Goal: Information Seeking & Learning: Learn about a topic

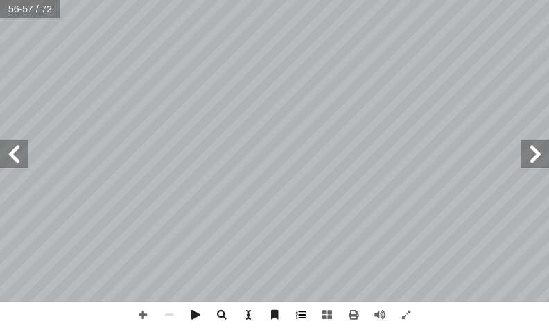
click at [307, 309] on span at bounding box center [301, 315] width 26 height 26
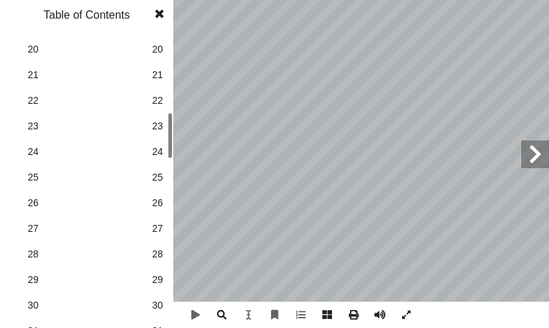
click at [150, 274] on link "29 29" at bounding box center [85, 280] width 156 height 26
click at [167, 7] on span at bounding box center [159, 14] width 25 height 28
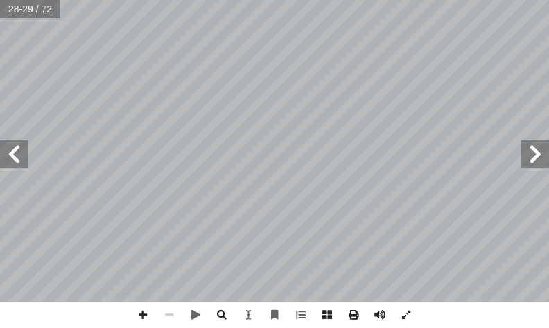
click at [538, 152] on span at bounding box center [535, 155] width 28 height 28
click at [137, 313] on span at bounding box center [143, 315] width 26 height 26
click at [8, 143] on span at bounding box center [14, 155] width 28 height 28
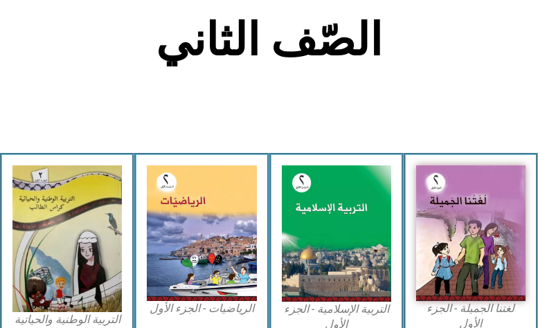
scroll to position [324, 0]
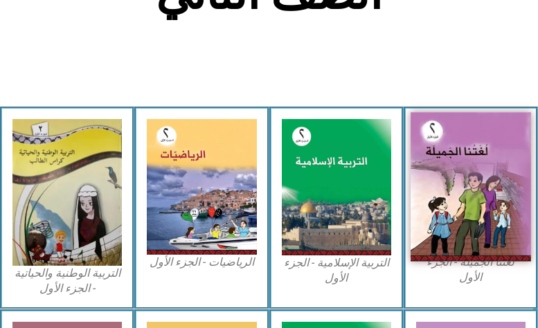
click at [493, 236] on img at bounding box center [471, 187] width 121 height 150
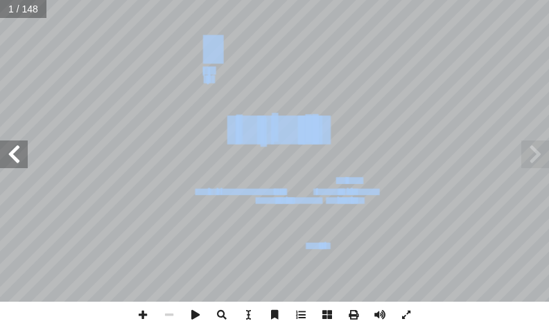
click at [26, 165] on span at bounding box center [14, 155] width 28 height 28
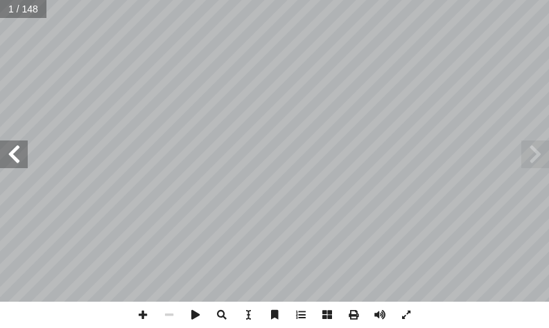
click at [1, 152] on span at bounding box center [14, 155] width 28 height 28
click at [15, 151] on span at bounding box center [14, 155] width 28 height 28
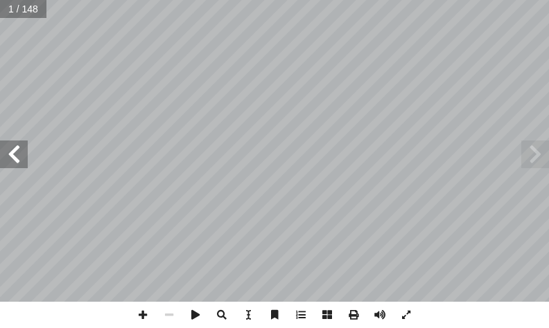
click at [15, 151] on span at bounding box center [14, 155] width 28 height 28
click at [15, 150] on span at bounding box center [14, 155] width 28 height 28
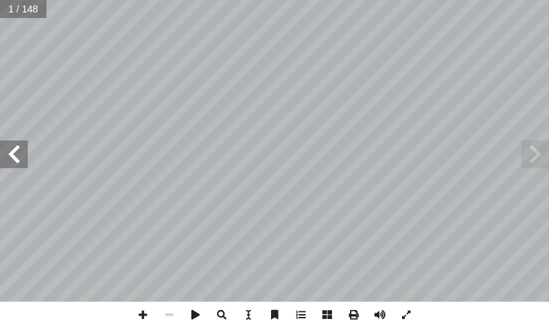
click at [15, 150] on span at bounding box center [14, 155] width 28 height 28
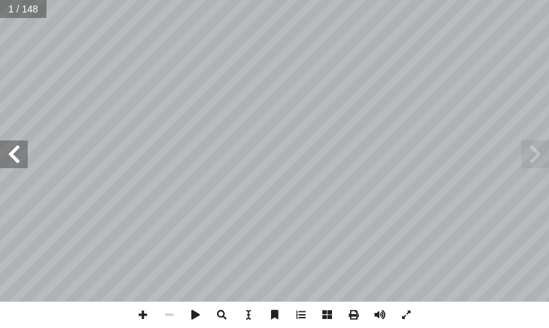
click at [15, 149] on span at bounding box center [14, 155] width 28 height 28
click at [1, 155] on span at bounding box center [14, 155] width 28 height 28
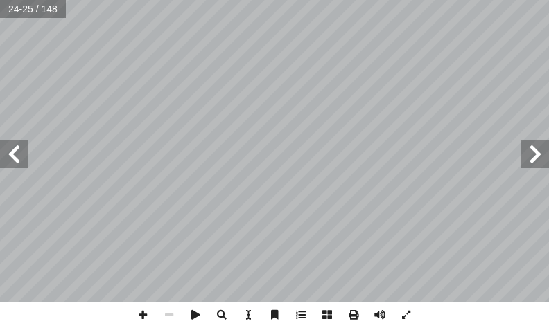
click at [1, 155] on span at bounding box center [14, 155] width 28 height 28
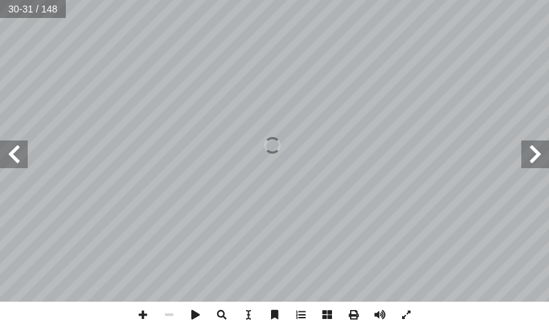
click at [20, 153] on span at bounding box center [14, 155] width 28 height 28
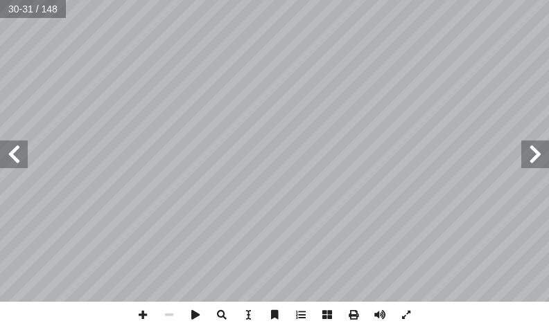
click at [20, 153] on span at bounding box center [14, 155] width 28 height 28
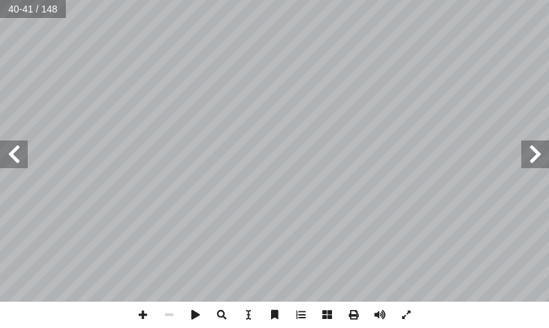
click at [20, 153] on span at bounding box center [14, 155] width 28 height 28
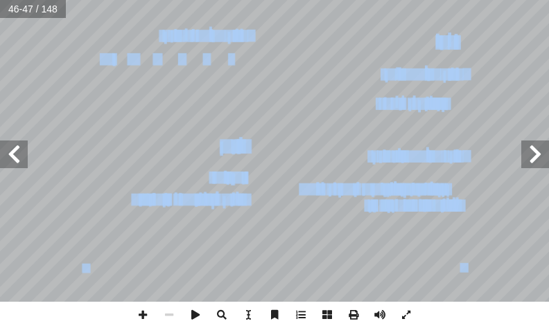
click at [20, 153] on span at bounding box center [14, 155] width 28 height 28
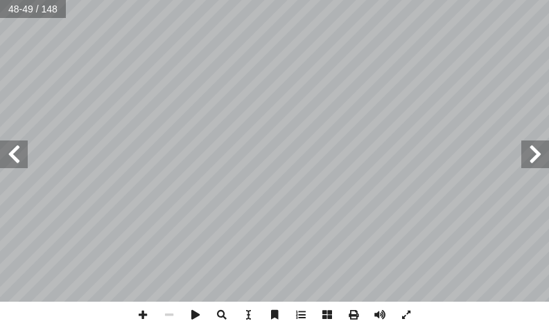
click at [20, 153] on span at bounding box center [14, 155] width 28 height 28
click at [15, 162] on span at bounding box center [14, 155] width 28 height 28
click at [142, 314] on span at bounding box center [143, 315] width 26 height 26
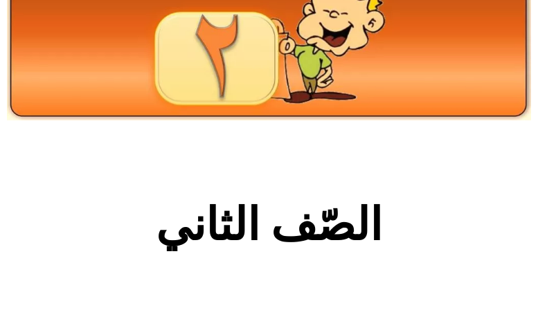
scroll to position [139, 0]
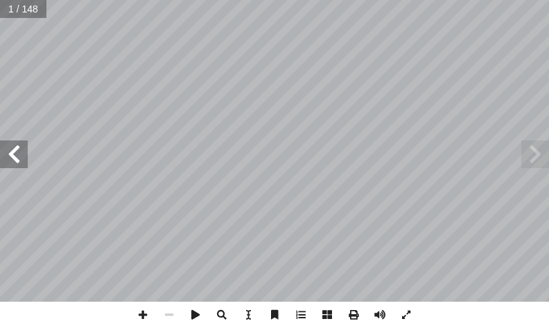
click at [13, 160] on span at bounding box center [14, 155] width 28 height 28
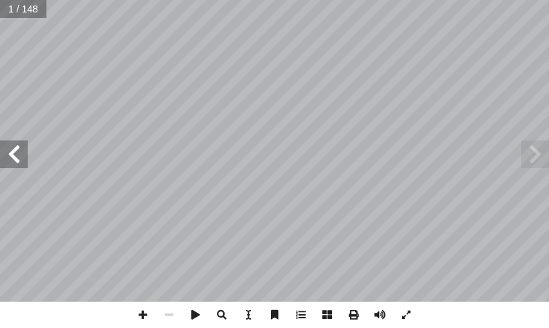
click at [13, 160] on span at bounding box center [14, 155] width 28 height 28
click at [13, 159] on span at bounding box center [14, 155] width 28 height 28
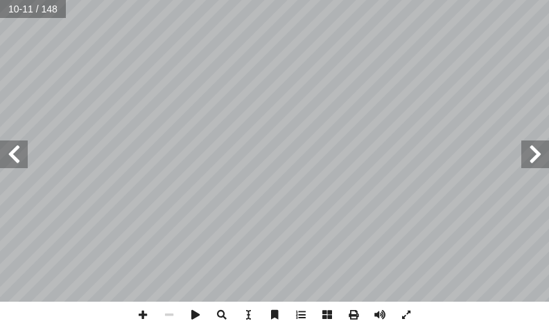
click at [13, 159] on span at bounding box center [14, 155] width 28 height 28
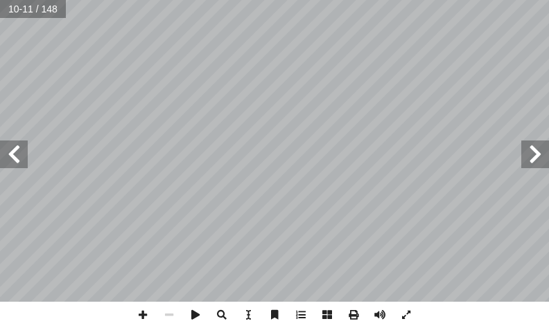
click at [13, 159] on span at bounding box center [14, 155] width 28 height 28
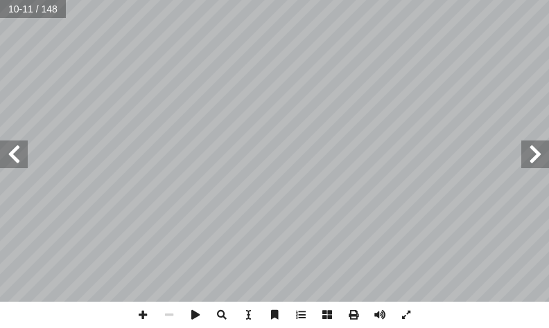
click at [13, 159] on span at bounding box center [14, 155] width 28 height 28
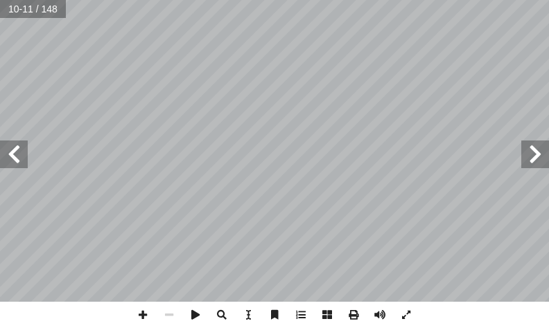
click at [13, 159] on span at bounding box center [14, 155] width 28 height 28
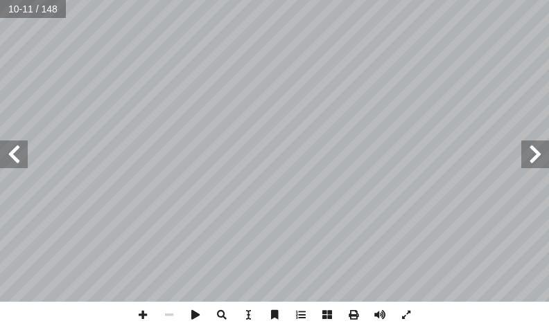
click at [13, 159] on span at bounding box center [14, 155] width 28 height 28
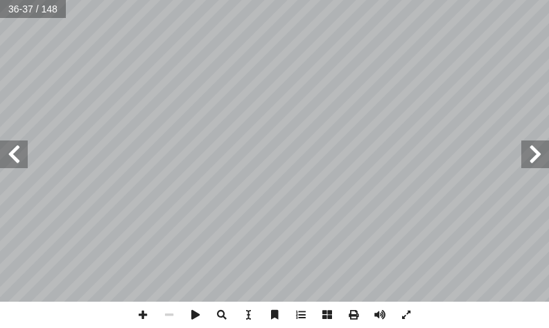
click at [13, 159] on span at bounding box center [14, 155] width 28 height 28
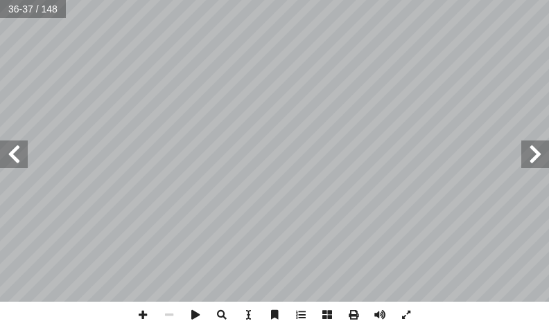
click at [13, 159] on span at bounding box center [14, 155] width 28 height 28
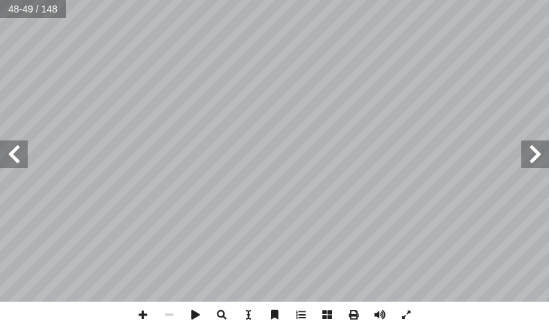
click at [13, 159] on span at bounding box center [14, 155] width 28 height 28
click at [141, 319] on span at bounding box center [143, 315] width 26 height 26
